Goal: Contribute content: Add original content to the website for others to see

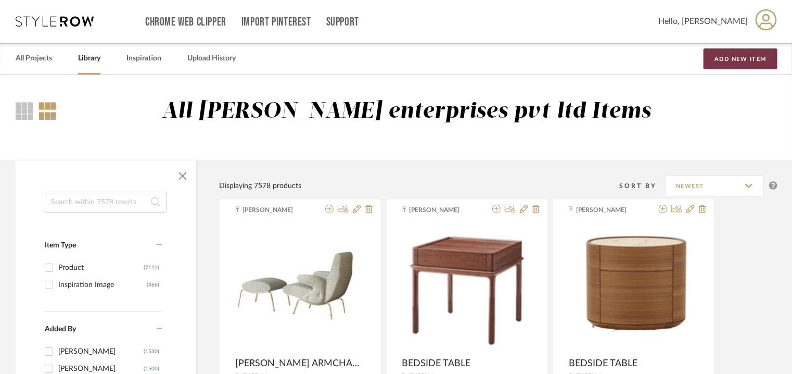
click at [728, 57] on button "Add New Item" at bounding box center [740, 58] width 74 height 21
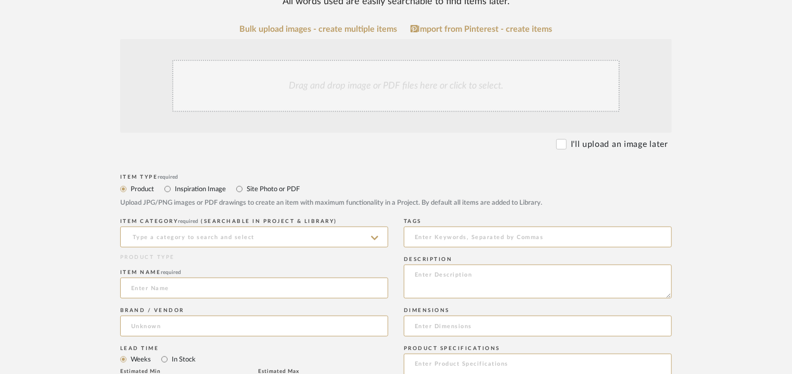
scroll to position [208, 0]
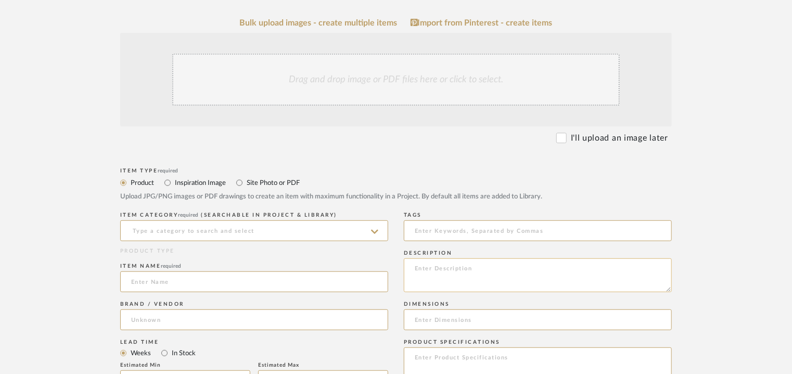
click at [448, 269] on textarea at bounding box center [538, 275] width 268 height 34
paste textarea "Type : Sideboard Dimensions : W2250 × D500 × H750mm Material & Finish : 304 Sta…"
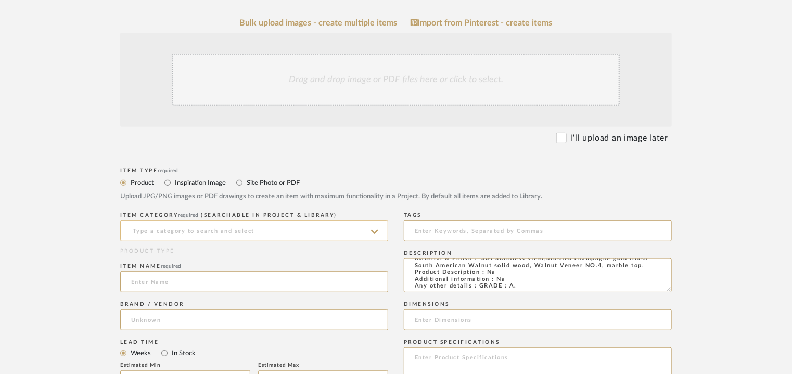
type textarea "Type : Sideboard Dimensions : W2250 × D500 × H750mm Material & Finish : 304 Sta…"
click at [305, 235] on input at bounding box center [254, 230] width 268 height 21
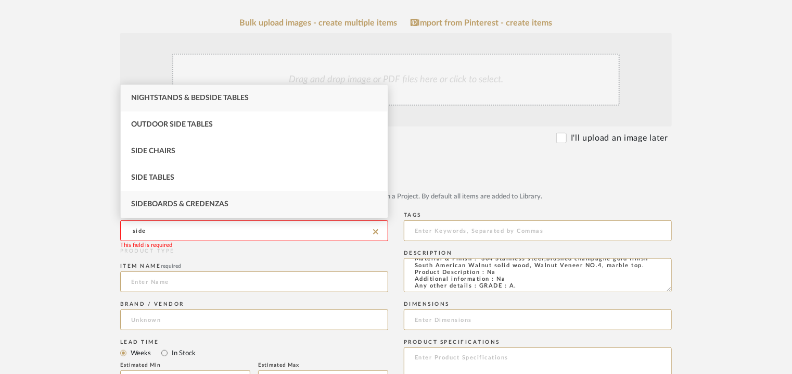
click at [277, 209] on div "Sideboards & Credenzas" at bounding box center [254, 204] width 267 height 27
type input "Sideboards & Credenzas"
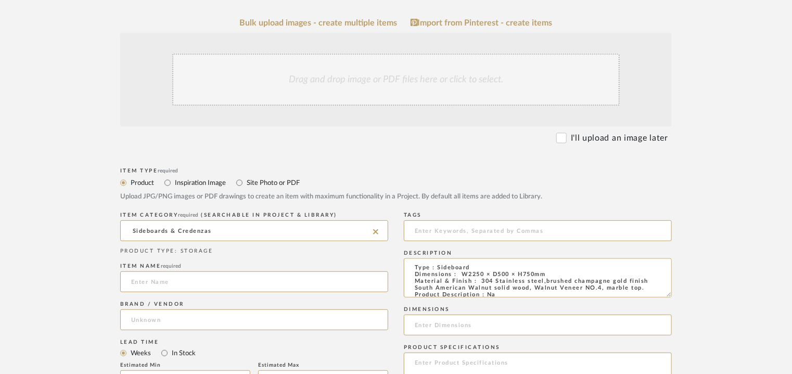
scroll to position [0, 0]
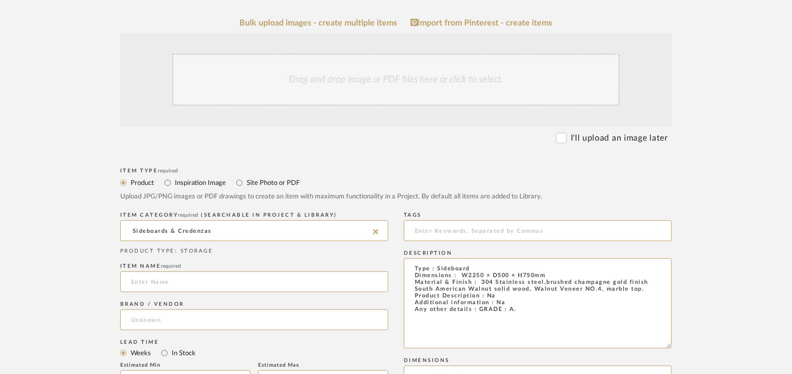
drag, startPoint x: 664, startPoint y: 291, endPoint x: 682, endPoint y: 352, distance: 63.9
drag, startPoint x: 549, startPoint y: 316, endPoint x: 412, endPoint y: 263, distance: 147.2
click at [412, 263] on textarea "Type : Sideboard Dimensions : W2250 × D500 × H750mm Material & Finish : 304 Sta…" at bounding box center [538, 306] width 268 height 96
paste textarea
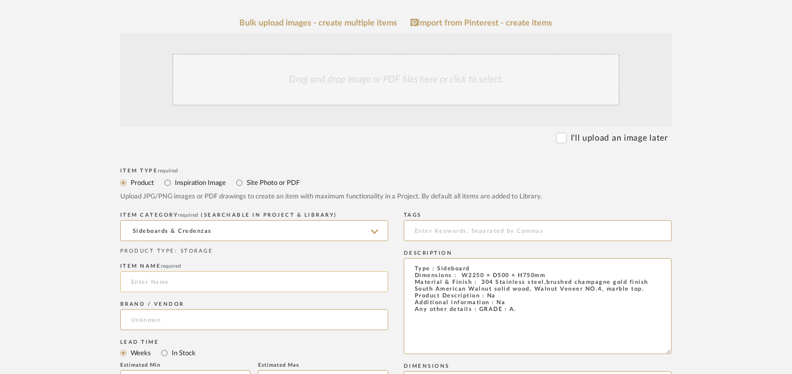
type textarea "Type : Sideboard Dimensions : W2250 × D500 × H750mm Material & Finish : 304 Sta…"
click at [258, 279] on input at bounding box center [254, 281] width 268 height 21
type input "s"
type input "SIDEBOARD"
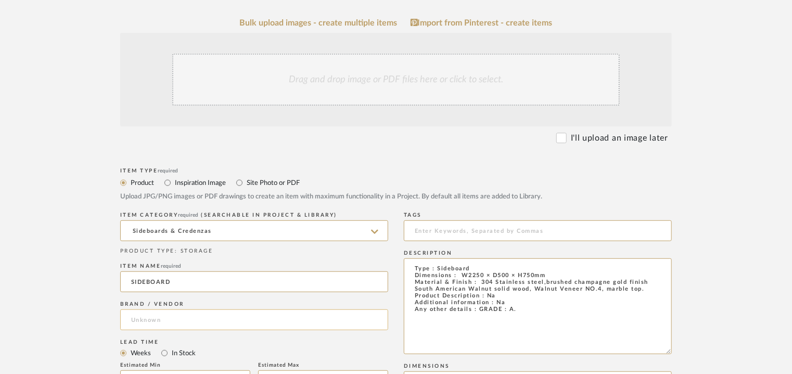
click at [154, 314] on input at bounding box center [254, 319] width 268 height 21
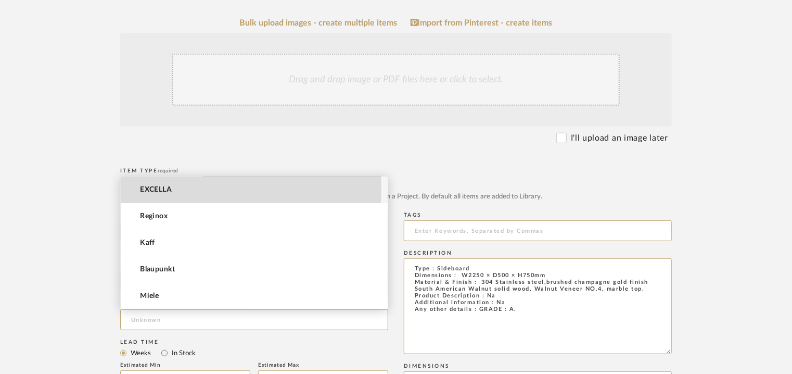
click at [160, 188] on span "EXCELLA" at bounding box center [156, 189] width 32 height 9
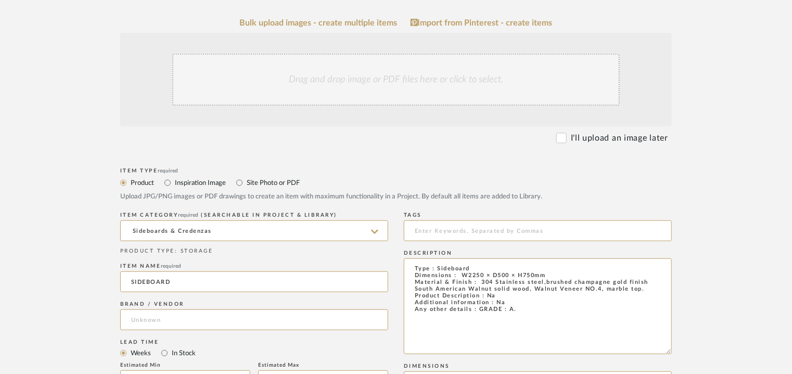
type input "EXCELLA"
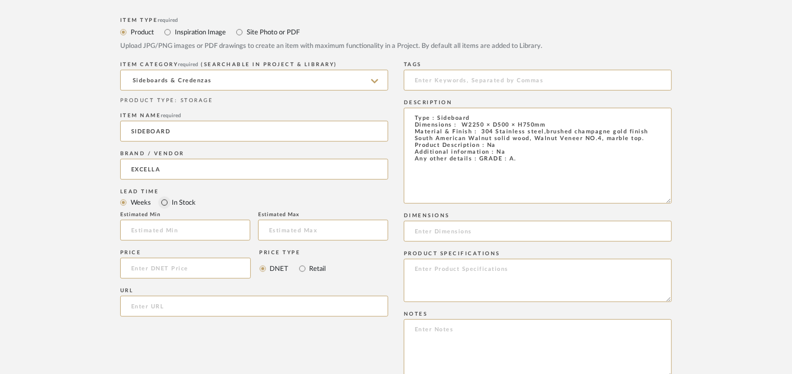
scroll to position [364, 0]
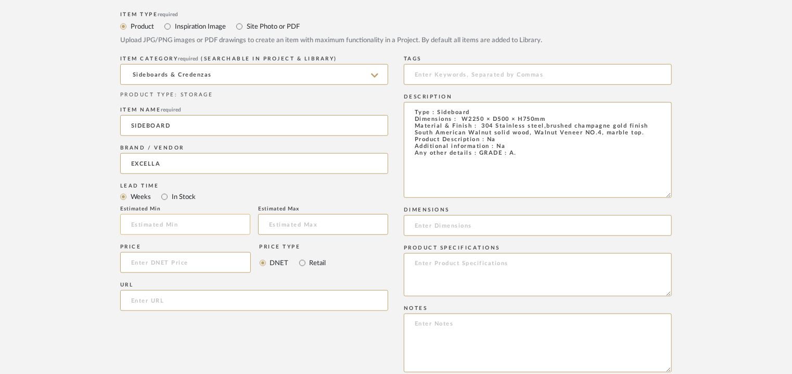
click at [172, 223] on input "text" at bounding box center [185, 224] width 130 height 21
type input "17"
click at [456, 69] on input at bounding box center [538, 74] width 268 height 21
type input "GRADE A, sideboard,"
drag, startPoint x: 548, startPoint y: 119, endPoint x: 463, endPoint y: 119, distance: 85.8
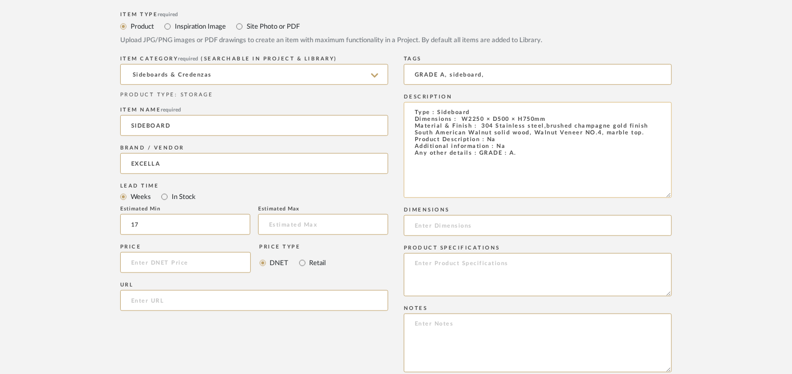
click at [463, 119] on textarea "Type : Sideboard Dimensions : W2250 × D500 × H750mm Material & Finish : 304 Sta…" at bounding box center [538, 150] width 268 height 96
click at [449, 223] on input at bounding box center [538, 225] width 268 height 21
paste input "W2250 × D500 × H750mm"
type input "W2250 × D500 × H750mm"
click at [441, 334] on textarea at bounding box center [538, 342] width 268 height 59
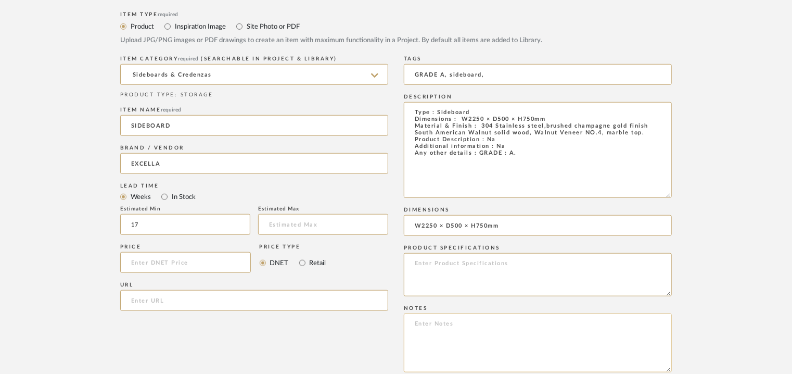
paste textarea "Price: INR.2,20,050/- Lead time : 120days after confirmation of size. Customisa…"
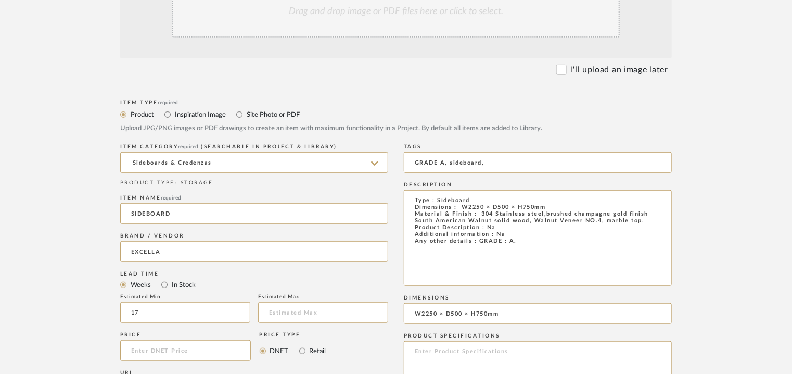
scroll to position [260, 0]
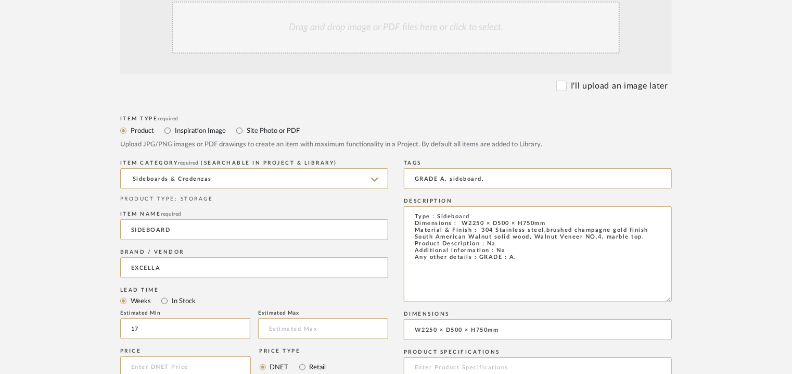
type textarea "Price: INR.2,20,050/- Lead time : 120days after confirmation of size. Customisa…"
click at [335, 43] on div "Drag and drop image or PDF files here or click to select." at bounding box center [395, 28] width 447 height 52
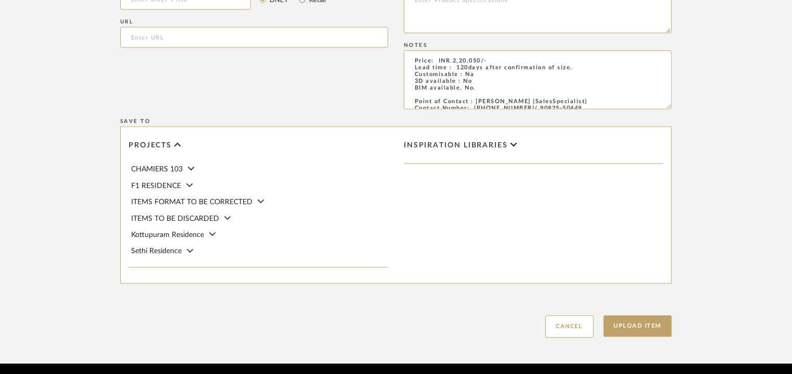
scroll to position [776, 0]
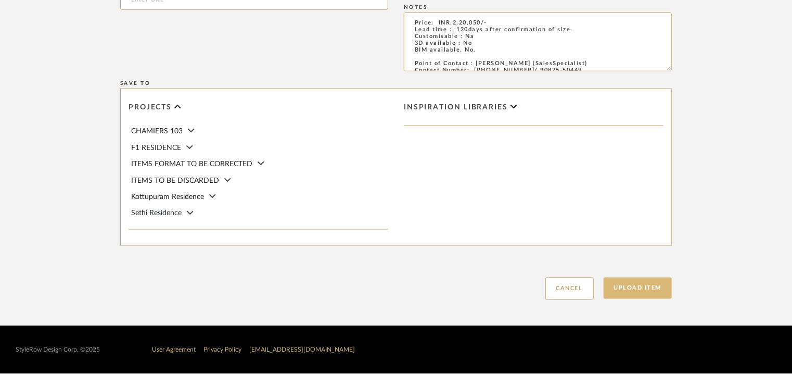
click at [620, 289] on button "Upload Item" at bounding box center [638, 287] width 69 height 21
